Goal: Information Seeking & Learning: Learn about a topic

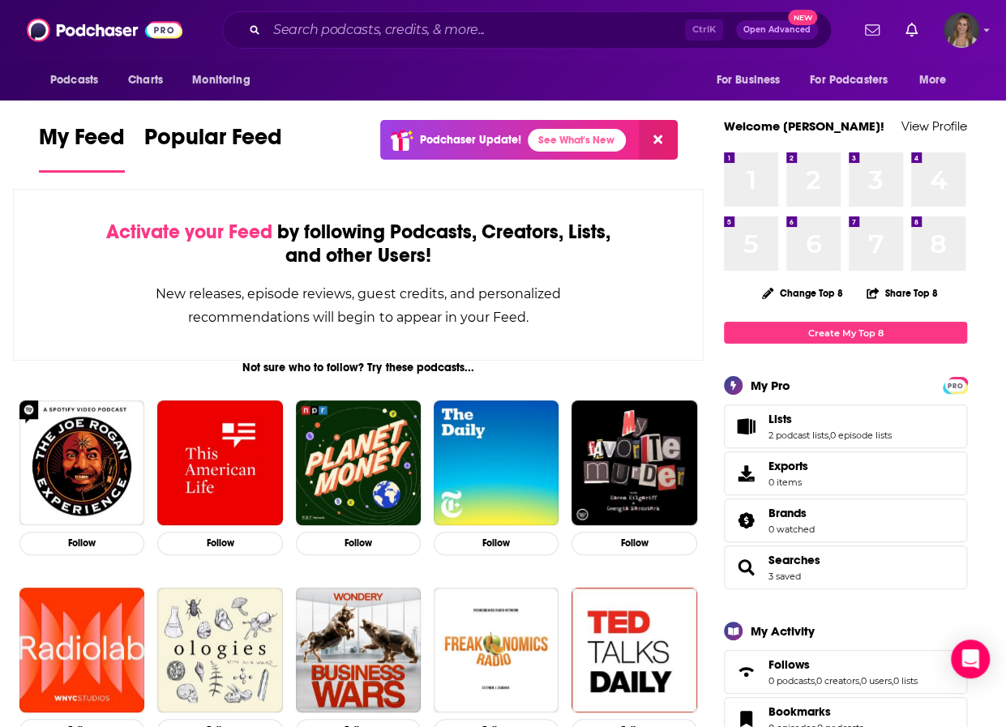
click at [571, 57] on div "Podcasts Charts Monitoring Ctrl K Open Advanced New For Business For Podcasters…" at bounding box center [503, 30] width 1006 height 60
click at [402, 15] on div "Ctrl K Open Advanced New" at bounding box center [527, 29] width 610 height 37
click at [376, 33] on input "Search podcasts, credits, & more..." at bounding box center [476, 30] width 418 height 26
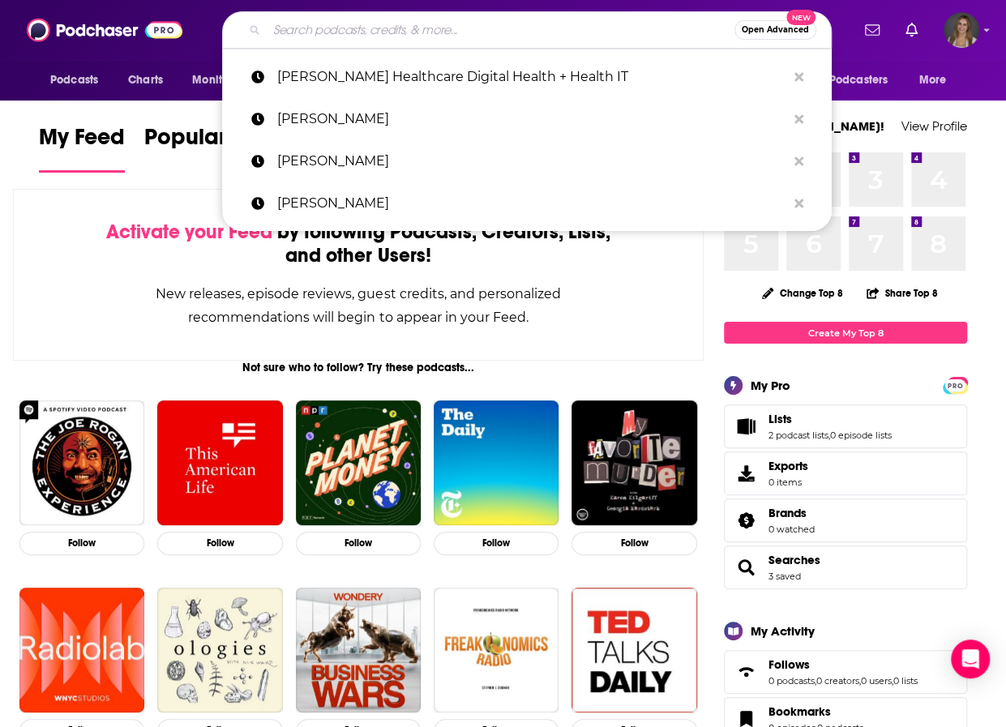
paste input "Eye on A.I."
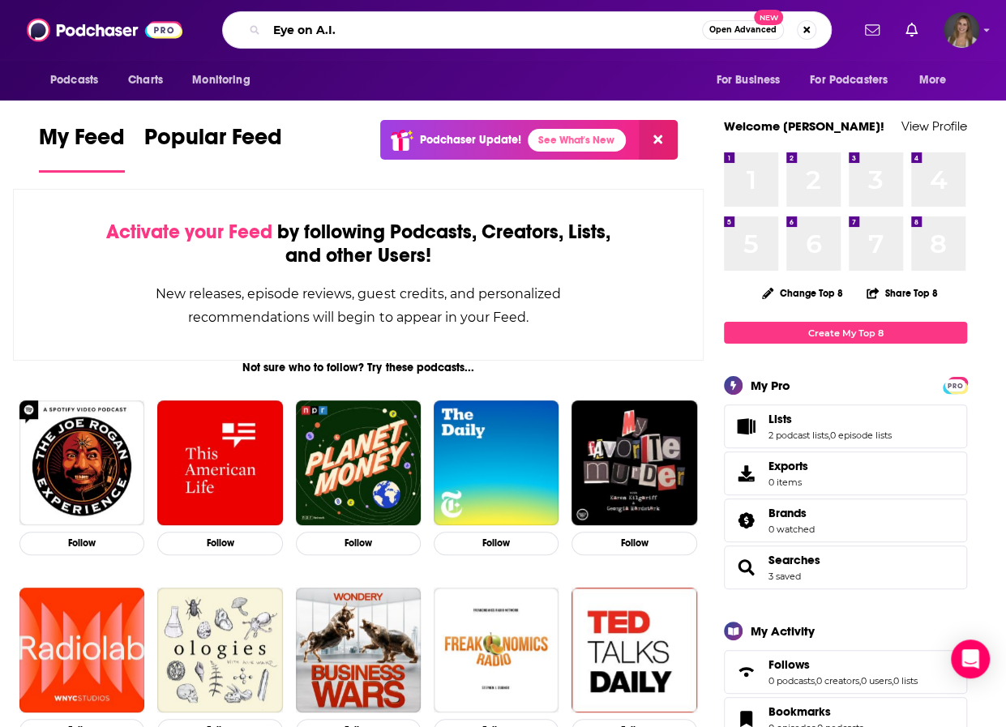
type input "Eye on A.I."
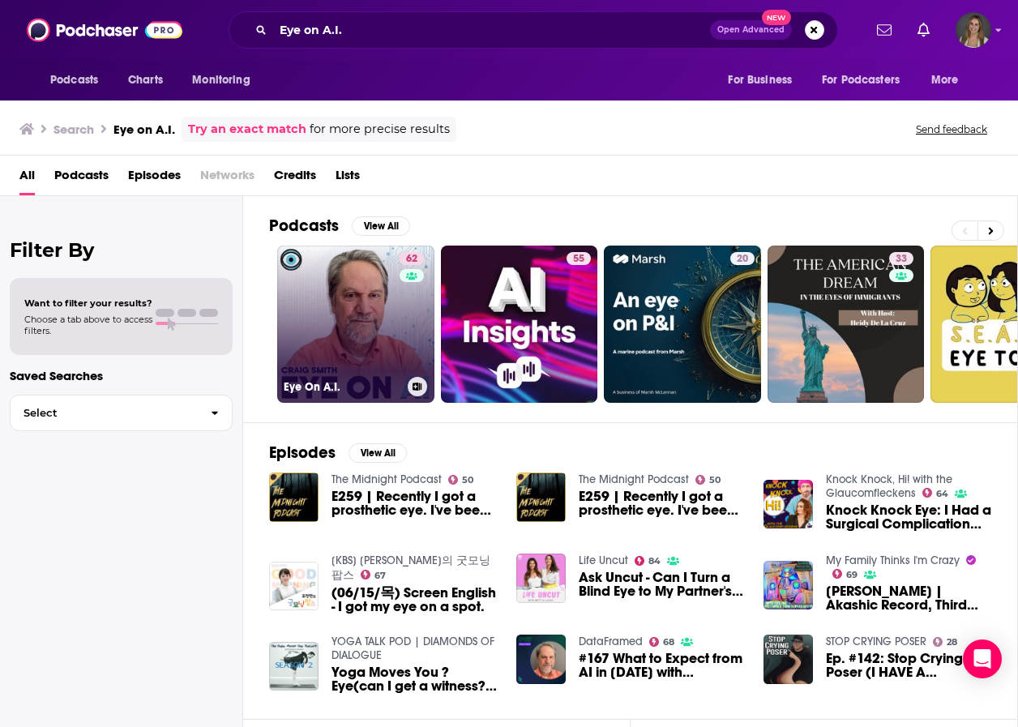
click at [358, 286] on link "62 Eye On A.I." at bounding box center [355, 324] width 157 height 157
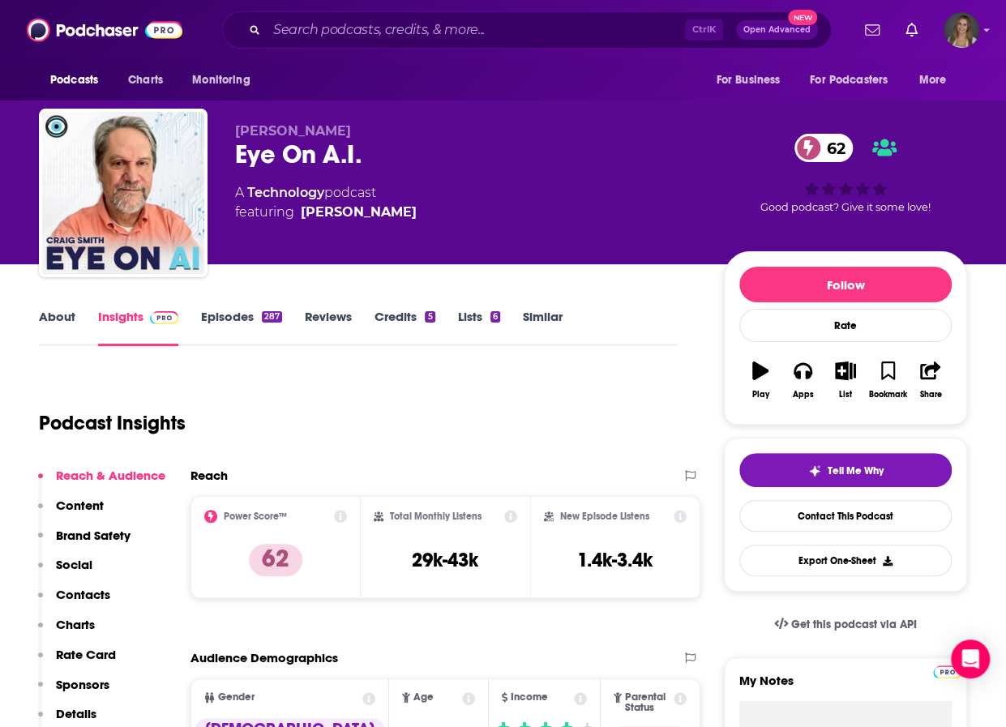
click at [42, 319] on link "About" at bounding box center [57, 327] width 36 height 37
